Goal: Task Accomplishment & Management: Manage account settings

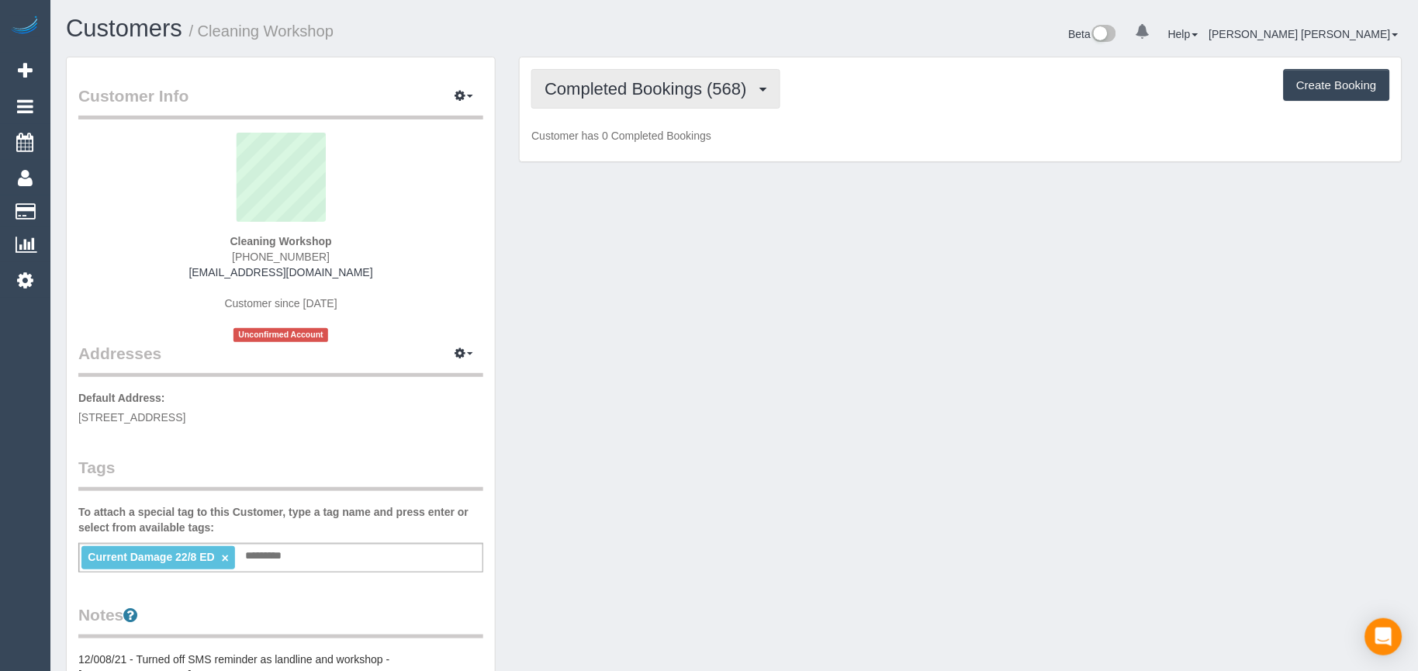
click at [628, 97] on span "Completed Bookings (568)" at bounding box center [649, 88] width 209 height 19
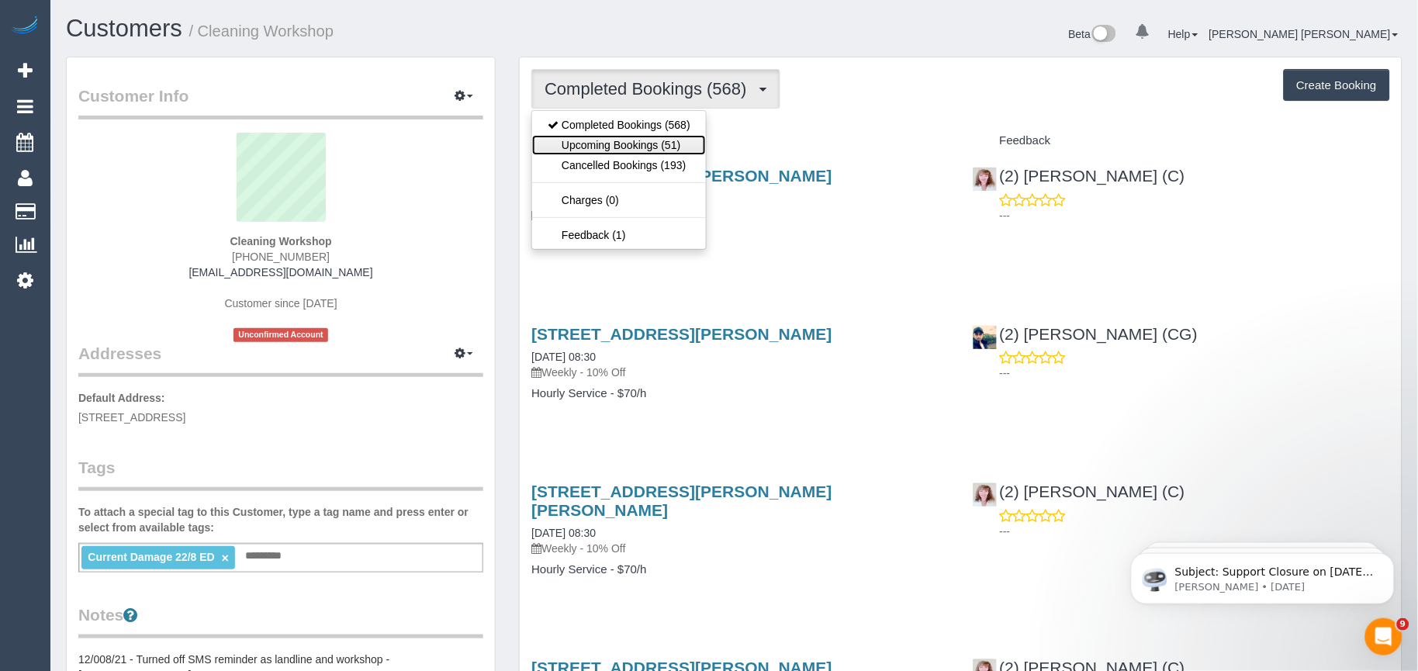
drag, startPoint x: 623, startPoint y: 145, endPoint x: 660, endPoint y: 148, distance: 37.4
click at [623, 145] on link "Upcoming Bookings (51)" at bounding box center [619, 145] width 174 height 20
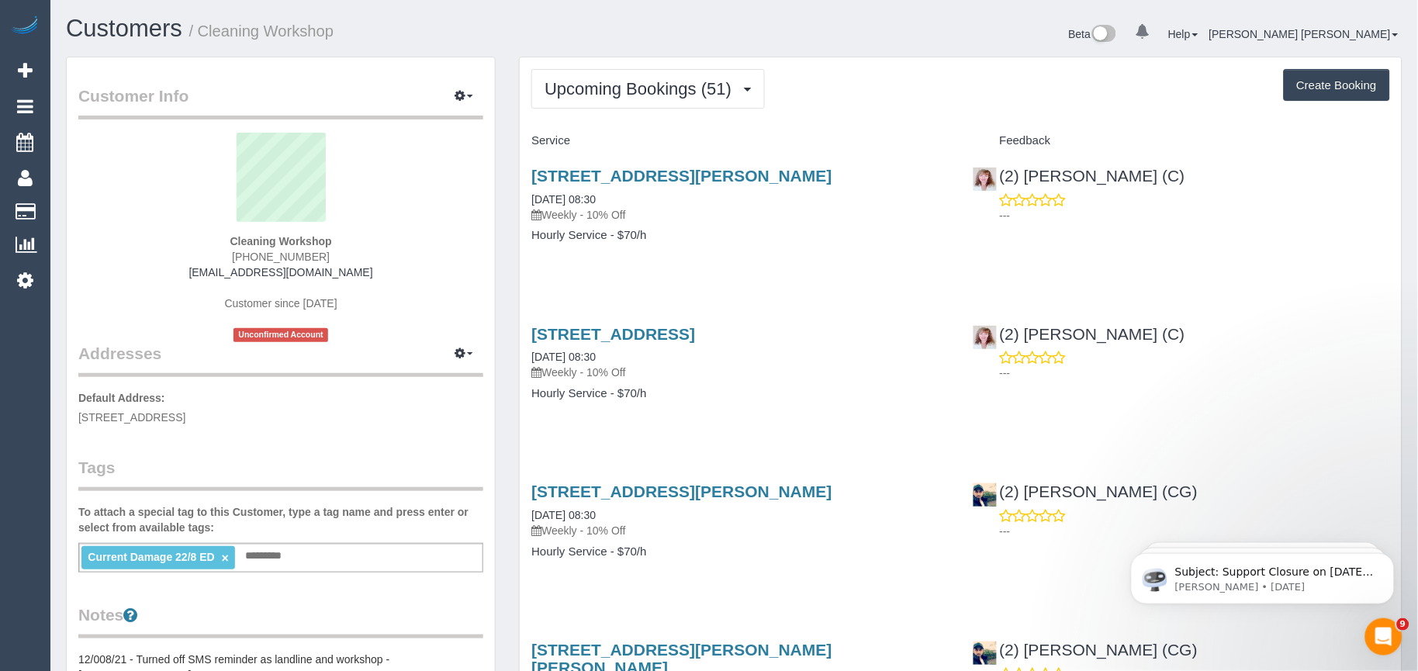
click at [764, 265] on div "188 Buckley Street, Essendon, VIC 3040 24/09/2025 08:30 Weekly - 10% Off Hourly…" at bounding box center [740, 213] width 441 height 119
drag, startPoint x: 897, startPoint y: 339, endPoint x: 533, endPoint y: 342, distance: 363.8
click at [533, 342] on h3 "24 Wynyard Crescent, Balwyn North, VIC 3104" at bounding box center [739, 334] width 417 height 18
copy link "24 Wynyard Crescent, Balwyn North, VIC 3104"
click at [1187, 227] on div "(2) Kerry Welfare (C) ---" at bounding box center [1181, 192] width 441 height 76
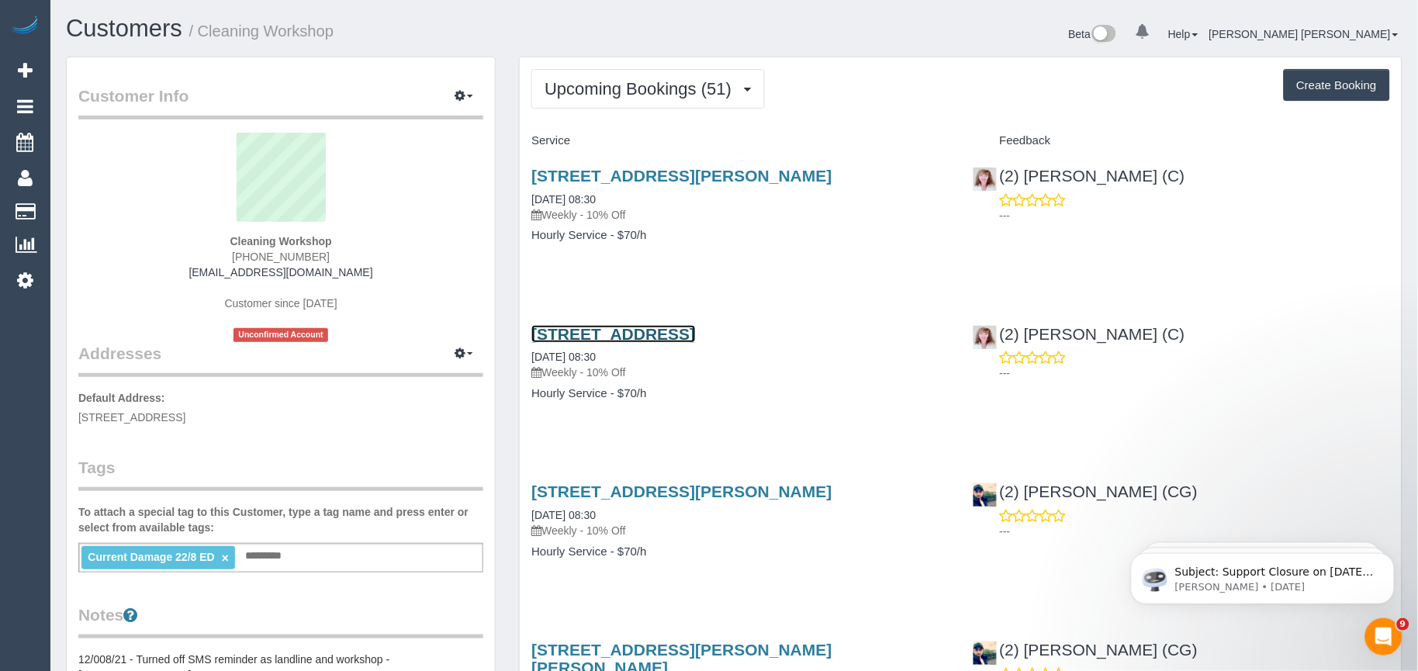
click at [695, 342] on link "24 Wynyard Crescent, Balwyn North, VIC 3104" at bounding box center [613, 334] width 164 height 18
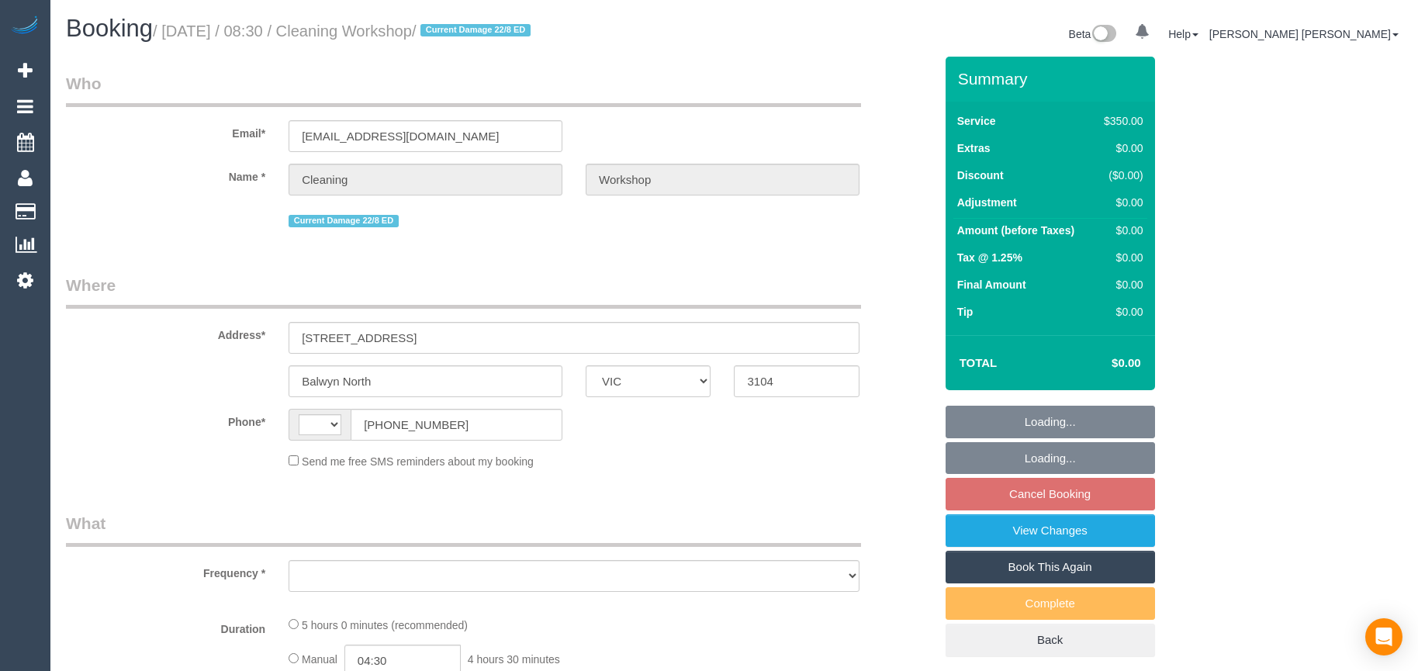
select select "VIC"
select select "string:AU"
select select "300"
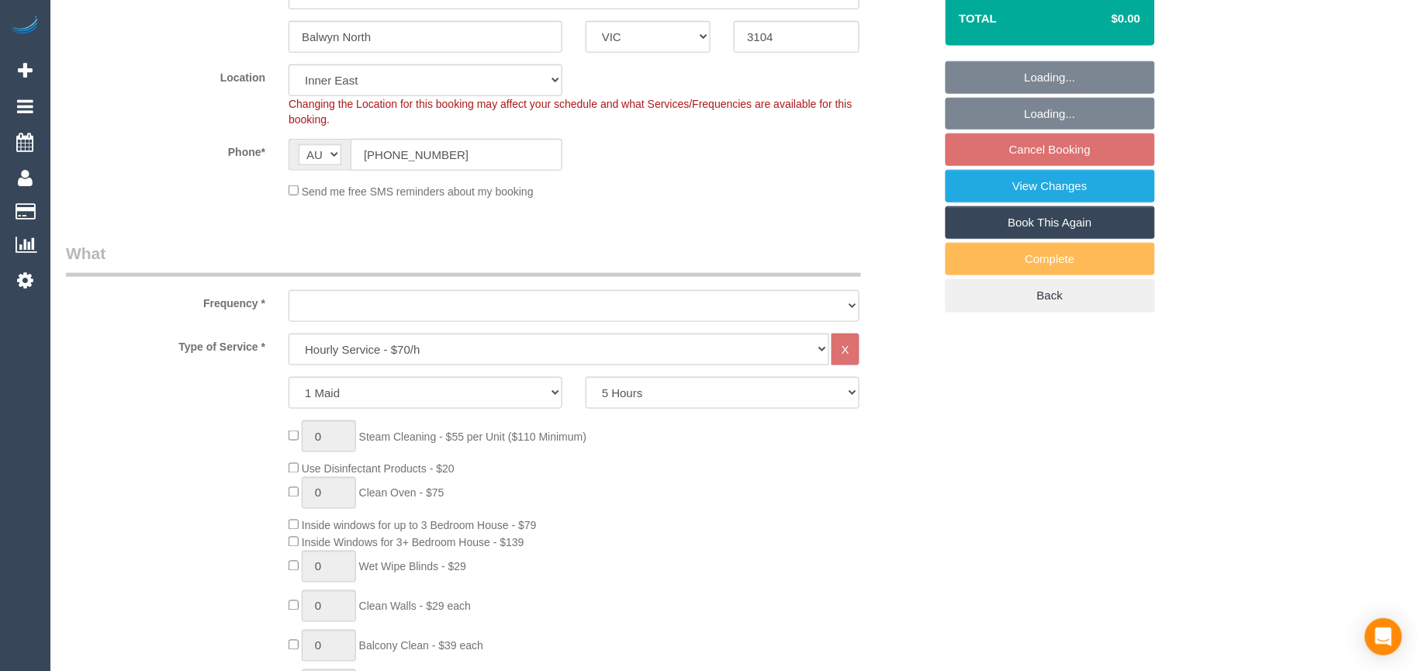
select select "object:854"
select select "number:28"
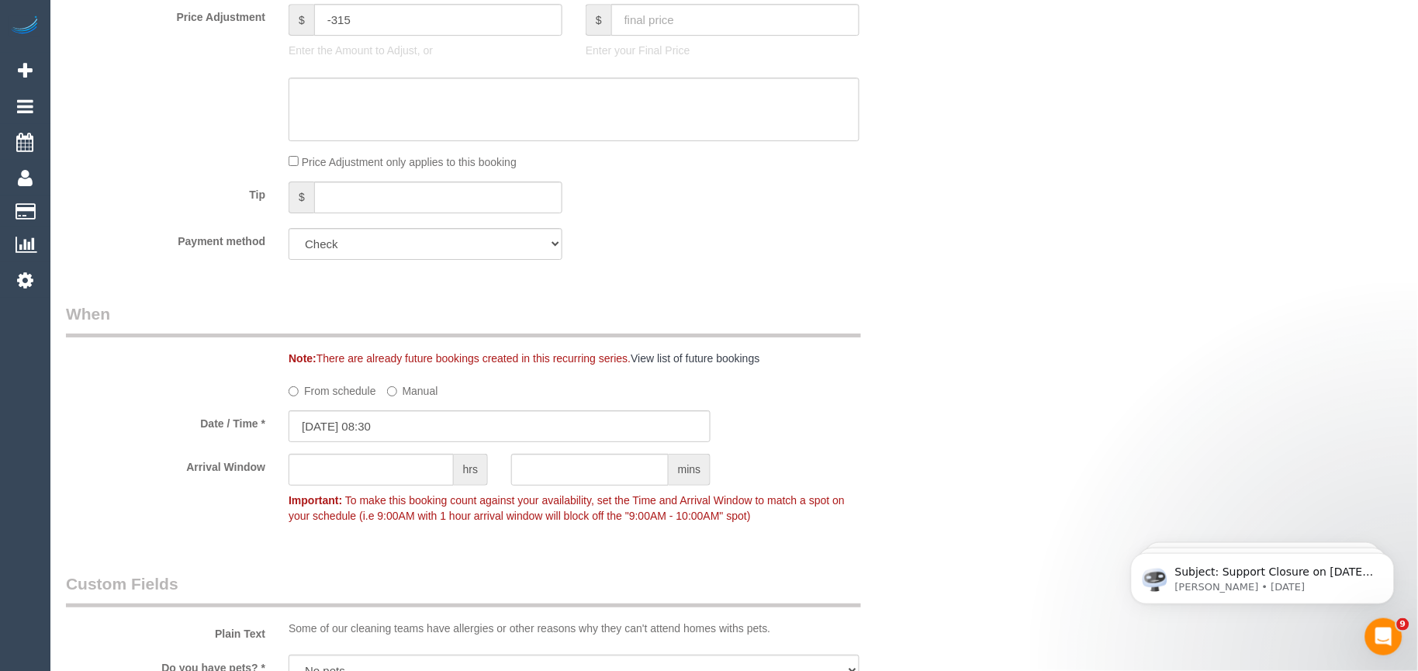
scroll to position [1612, 0]
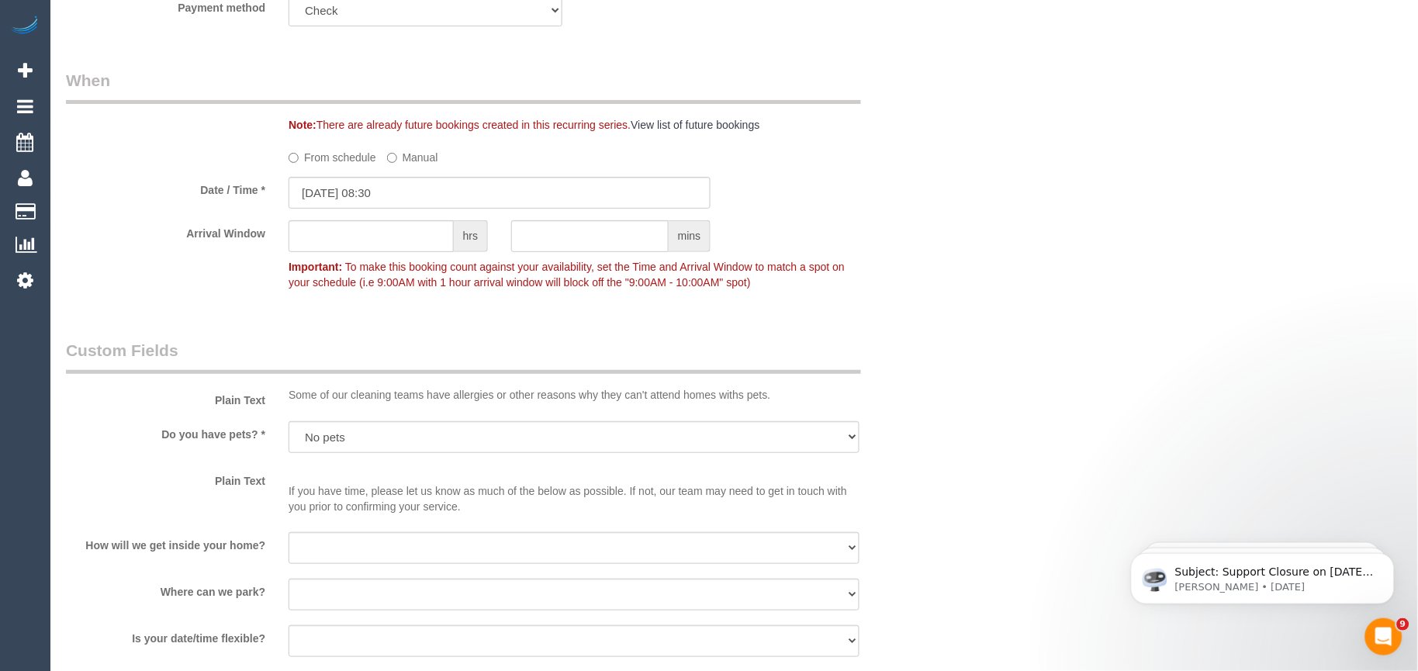
select select "object:1514"
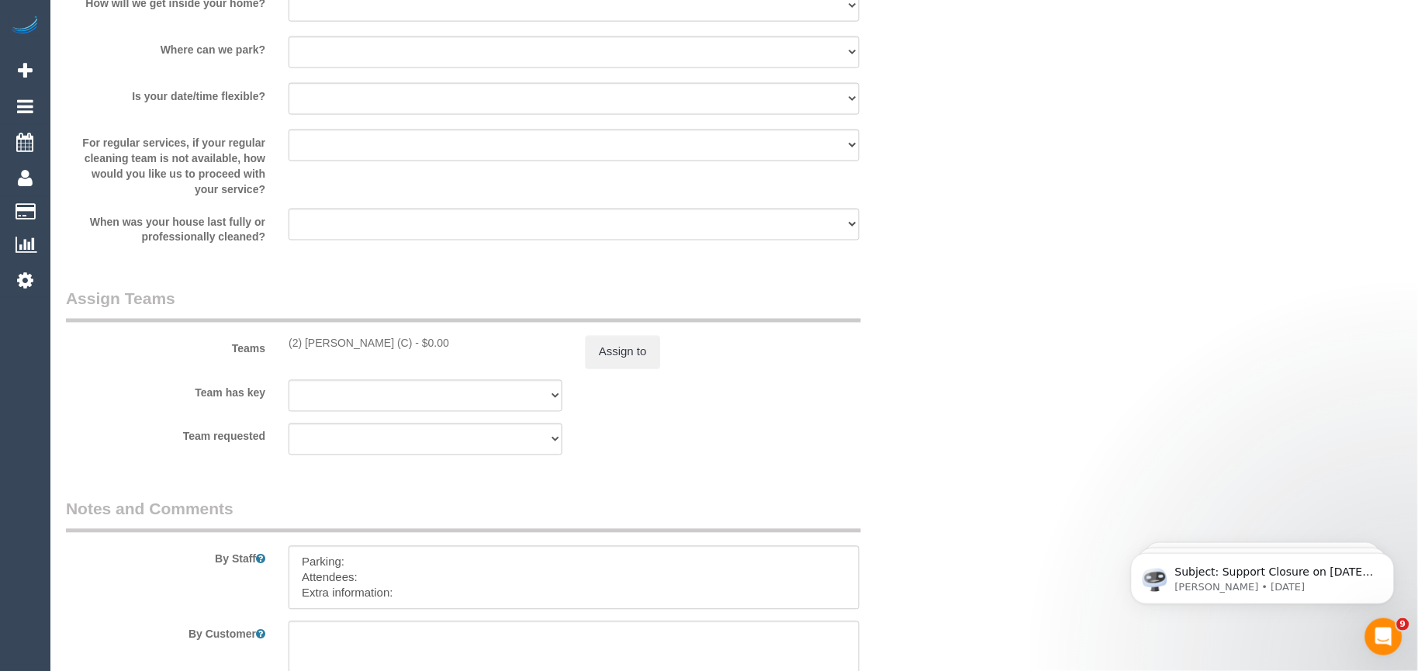
scroll to position [2327, 0]
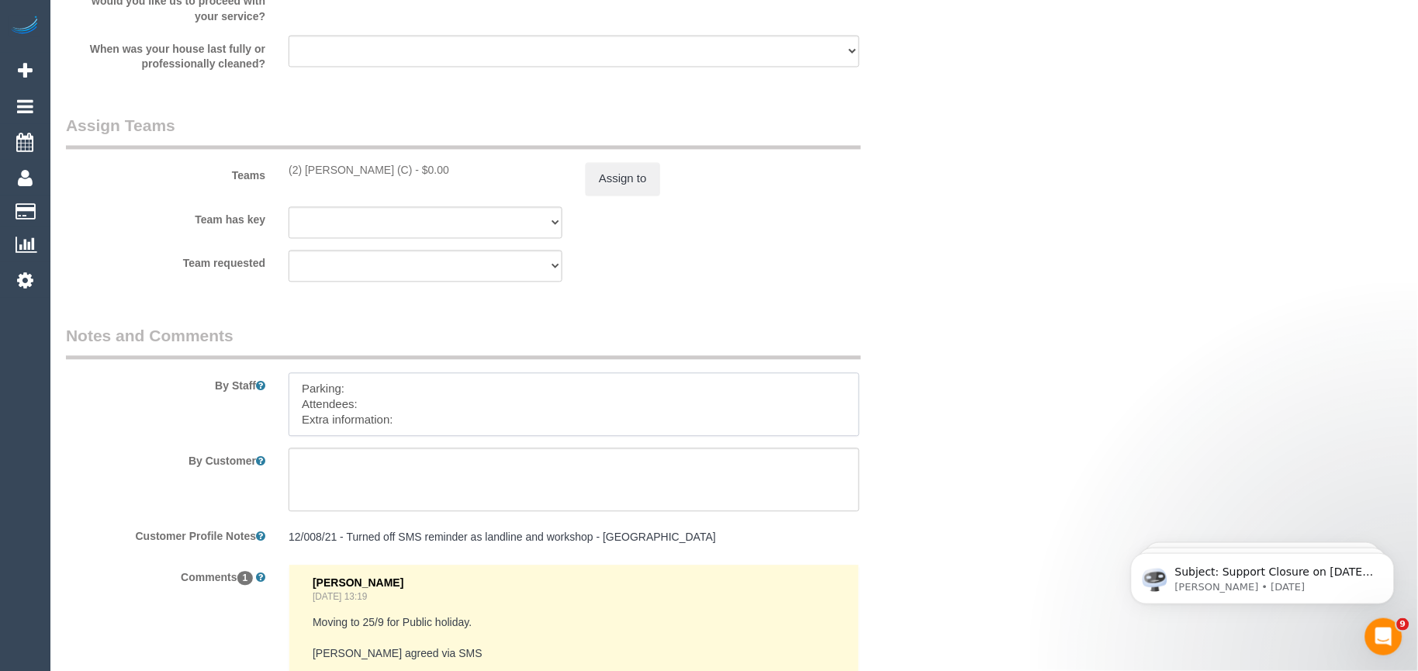
click at [398, 431] on textarea at bounding box center [574, 405] width 571 height 64
paste textarea "The candidates for [DATE] are [PERSON_NAME] (Co) [PHONE_NUMBER], [PERSON_NAME] …"
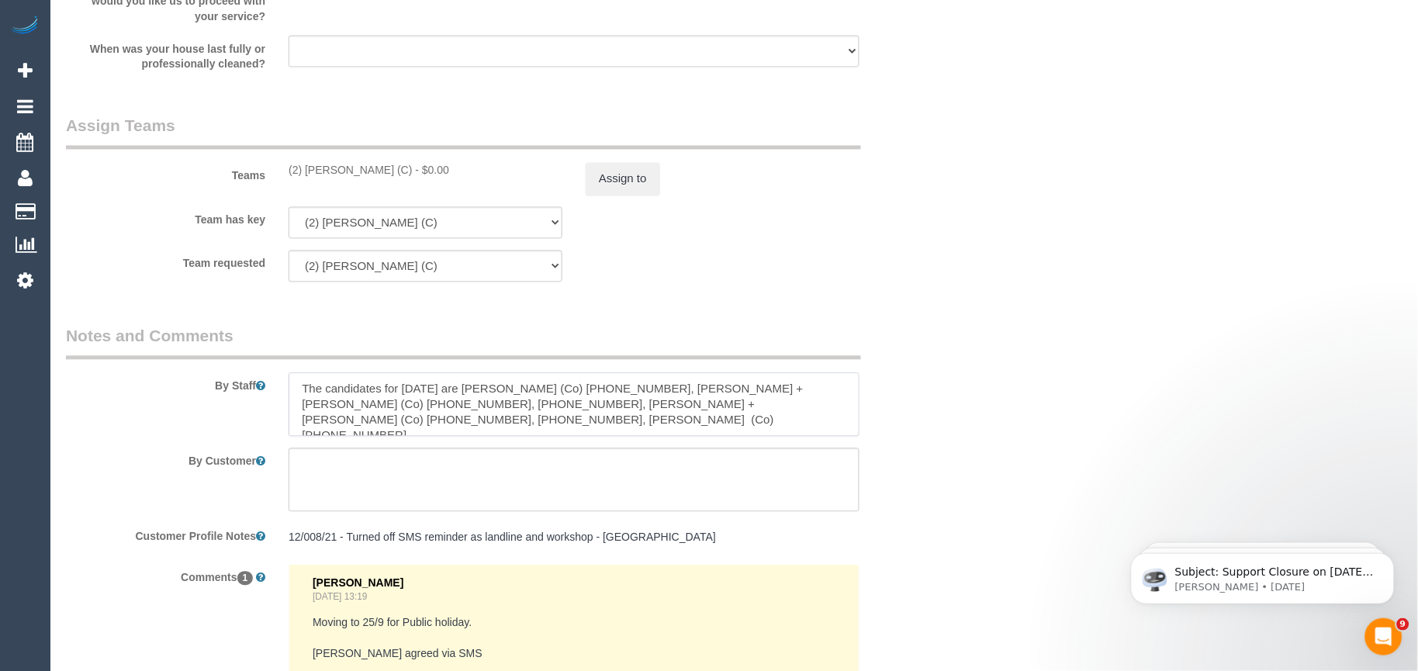
click at [401, 413] on textarea at bounding box center [574, 405] width 571 height 64
click at [308, 390] on textarea at bounding box center [574, 405] width 571 height 64
click at [303, 393] on textarea at bounding box center [574, 405] width 571 height 64
paste textarea "Candidates Details:"
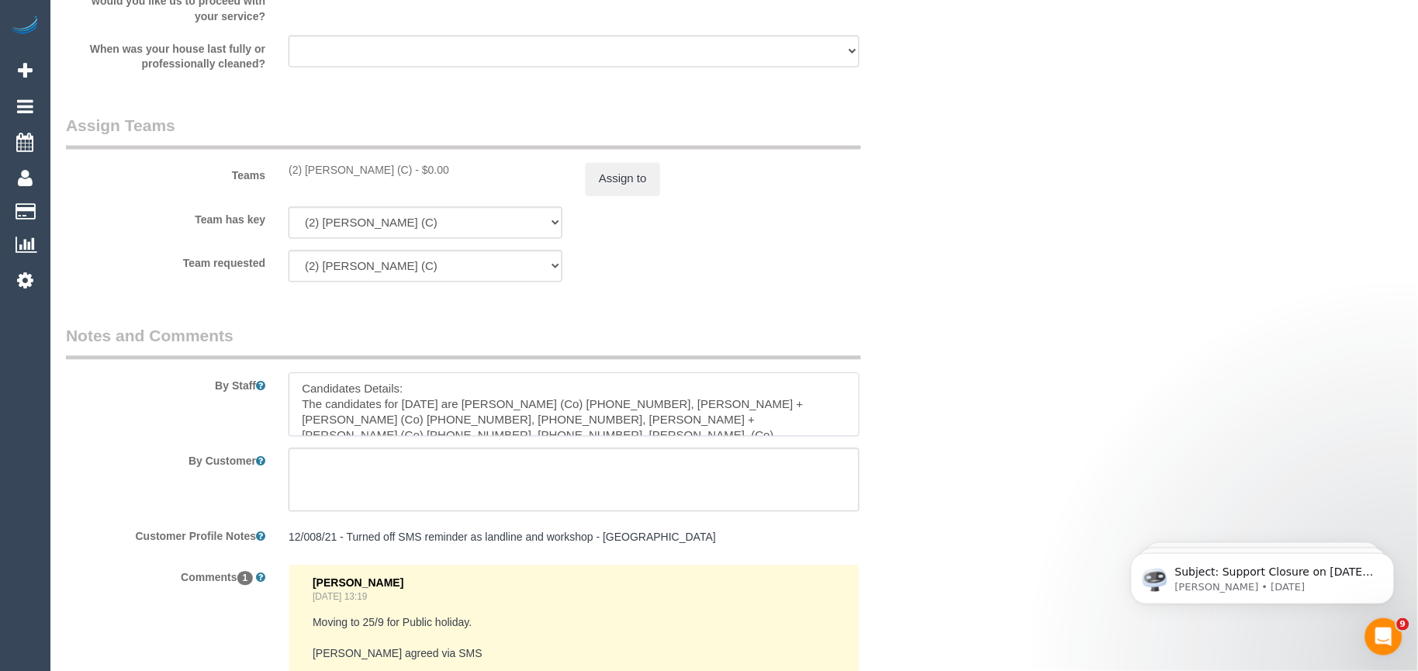
click at [396, 401] on textarea at bounding box center [574, 405] width 571 height 64
paste textarea "Workshop Customer's Name and Contact"
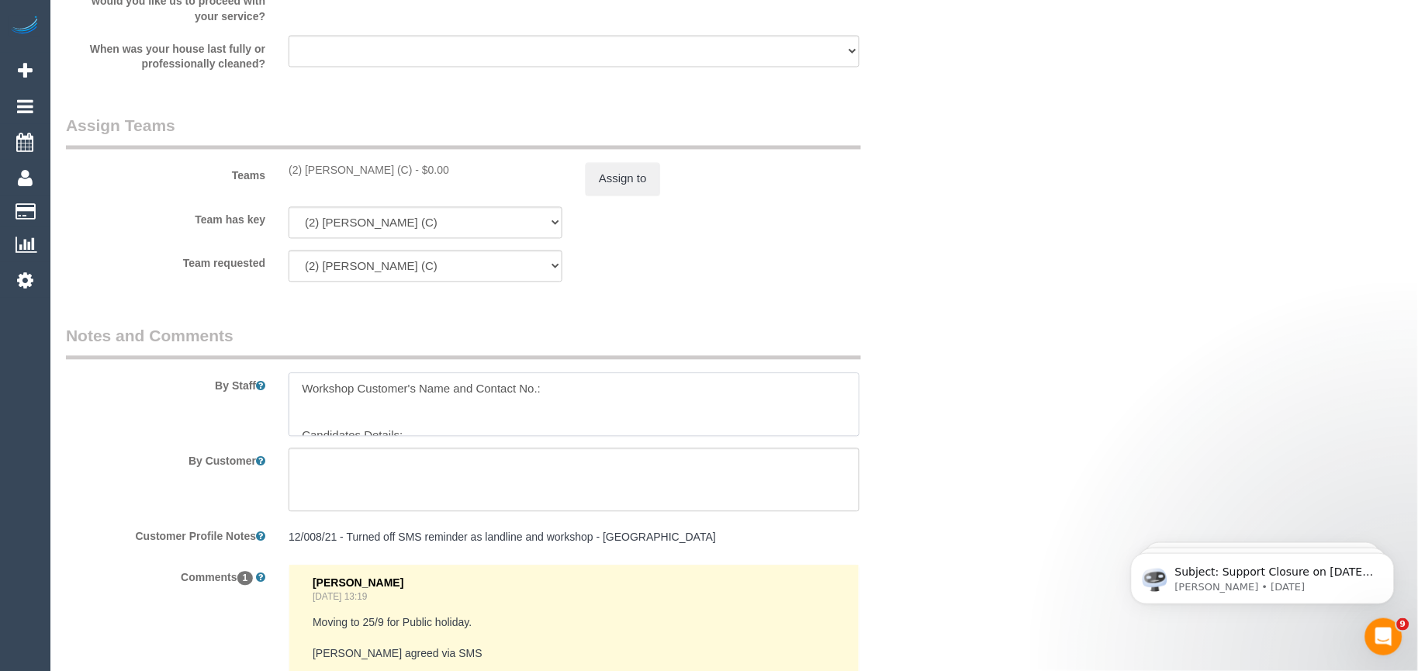
paste textarea "[PERSON_NAME]"
paste textarea "414418901"
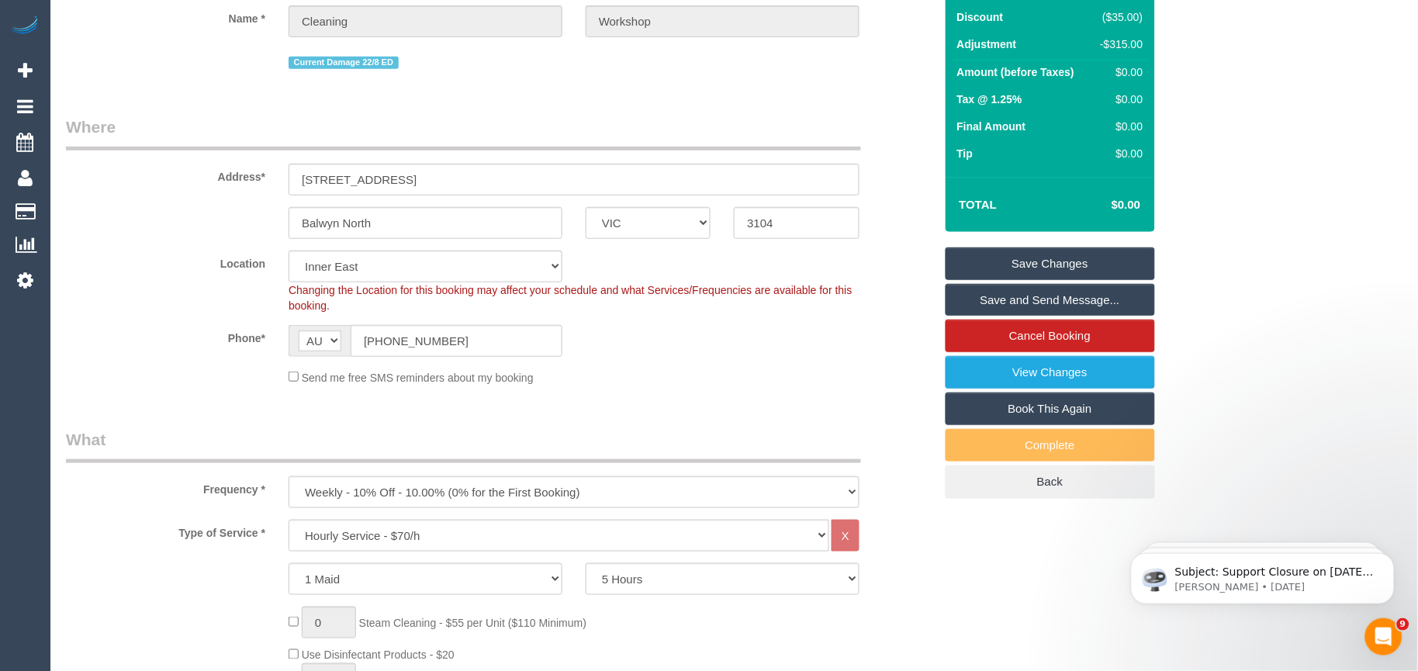
scroll to position [172, 0]
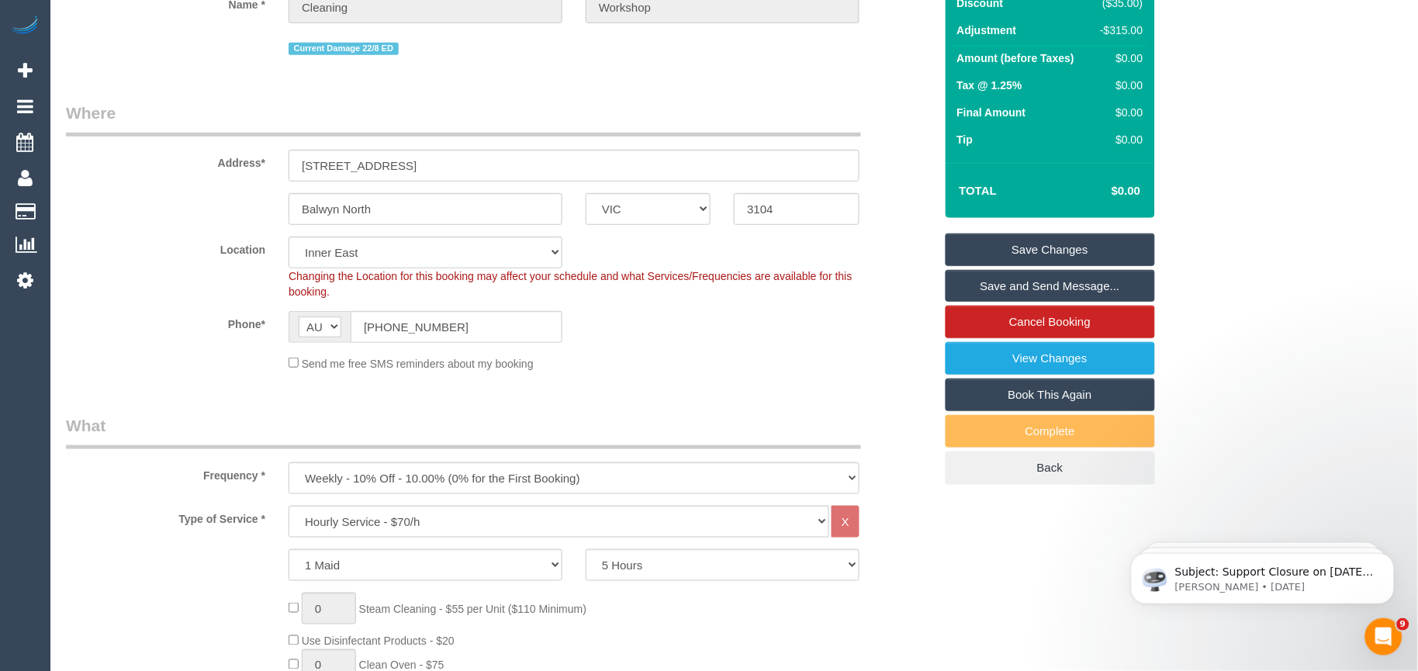
type textarea "Workshop Customer's Name and Contact No.: [PERSON_NAME] [PHONE_NUMBER] Candidat…"
click at [1026, 251] on link "Save Changes" at bounding box center [1050, 250] width 209 height 33
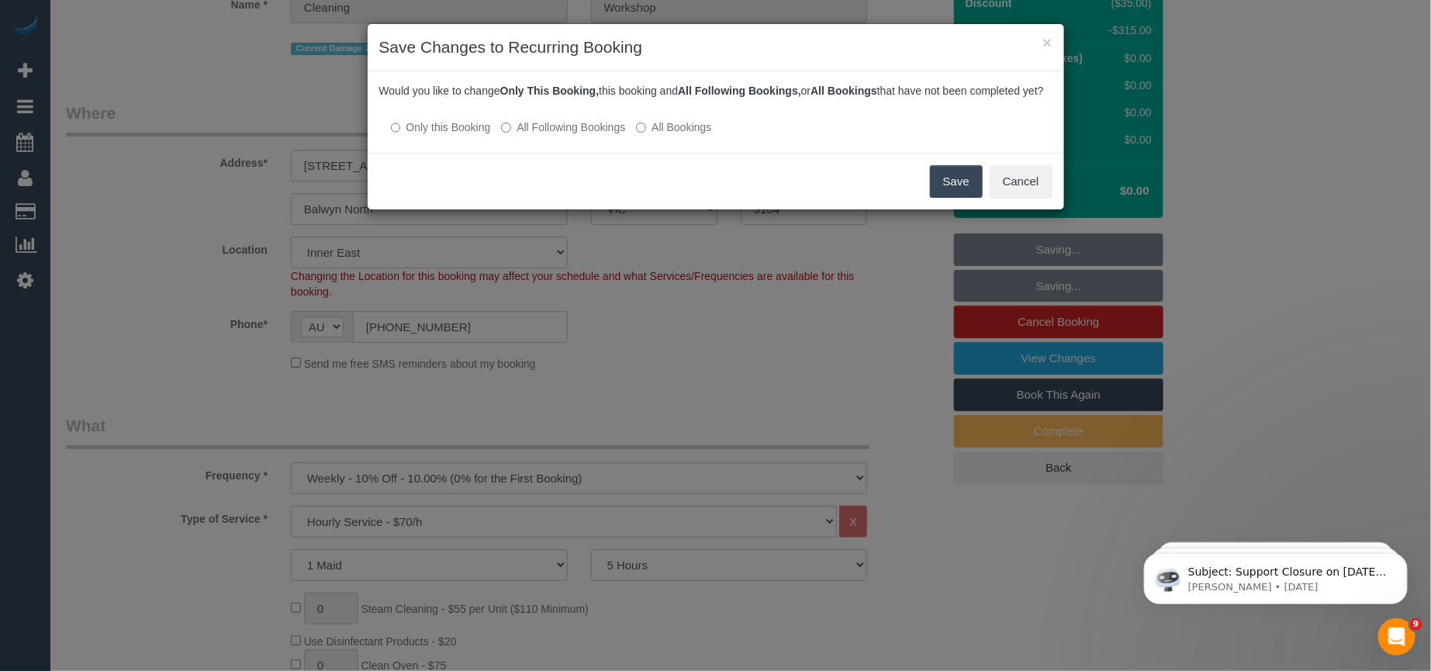
click at [962, 192] on button "Save" at bounding box center [956, 181] width 53 height 33
